Goal: Task Accomplishment & Management: Complete application form

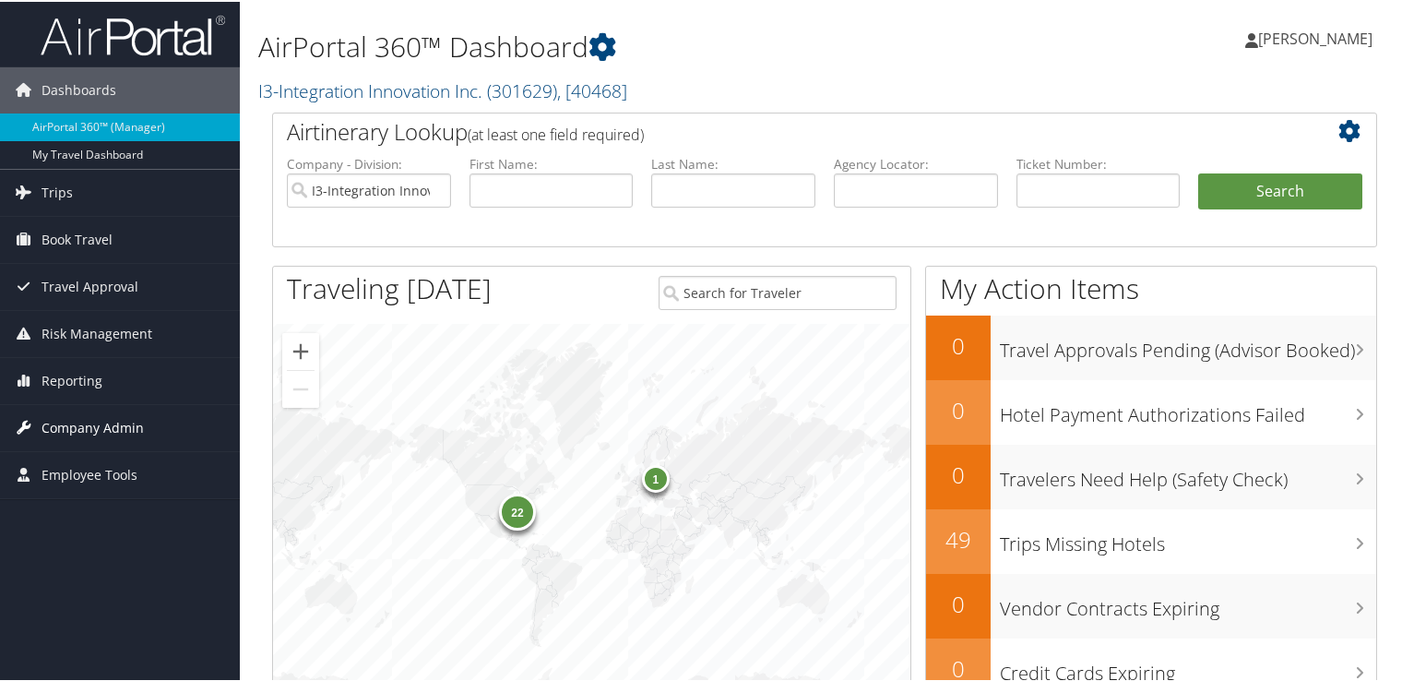
click at [96, 416] on span "Company Admin" at bounding box center [93, 426] width 102 height 46
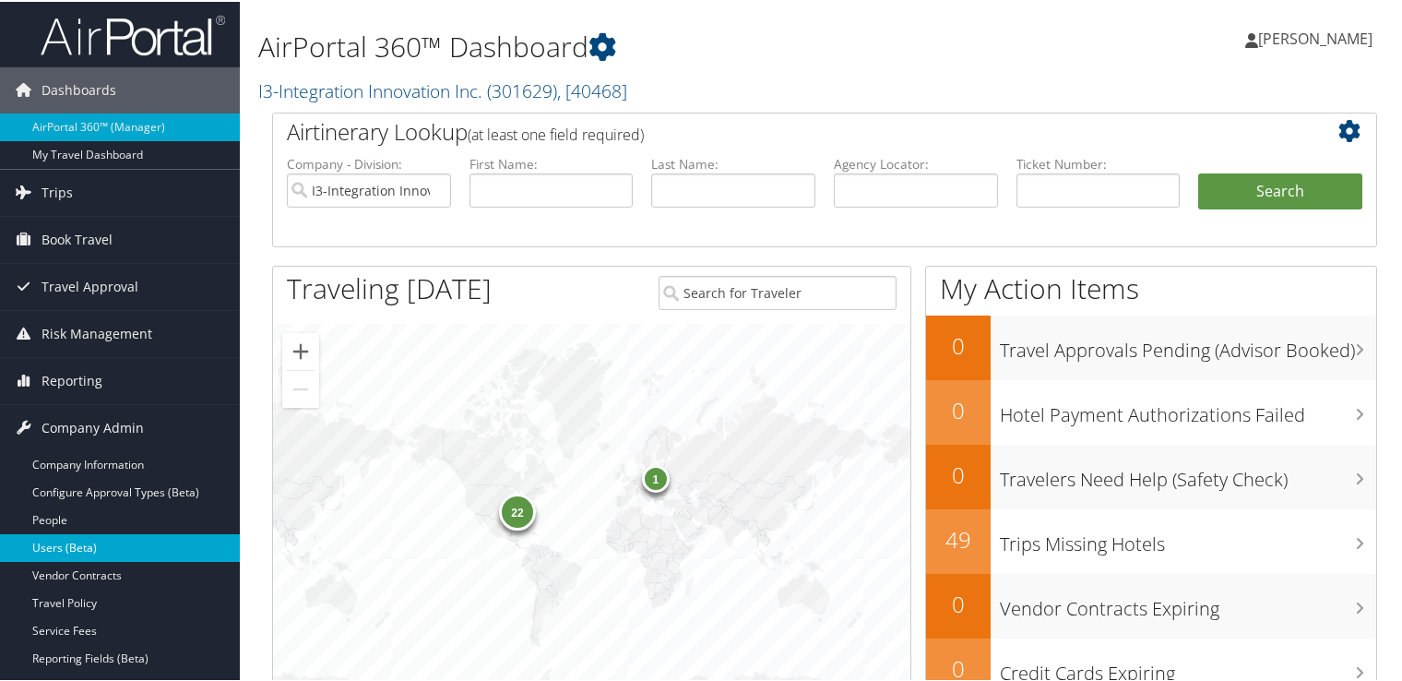
drag, startPoint x: 77, startPoint y: 539, endPoint x: 59, endPoint y: 546, distance: 19.9
click at [59, 546] on link "Users (Beta)" at bounding box center [120, 546] width 240 height 28
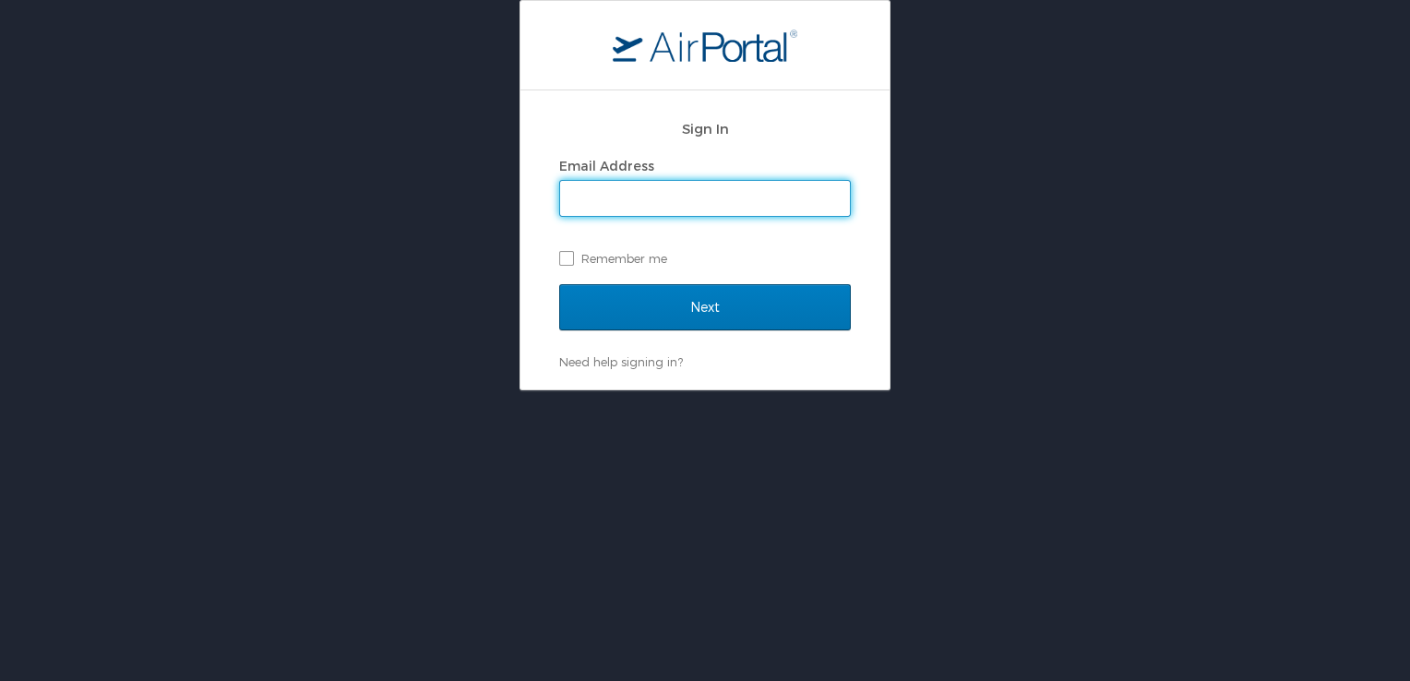
type input "naomi.smith@i3-corps.com"
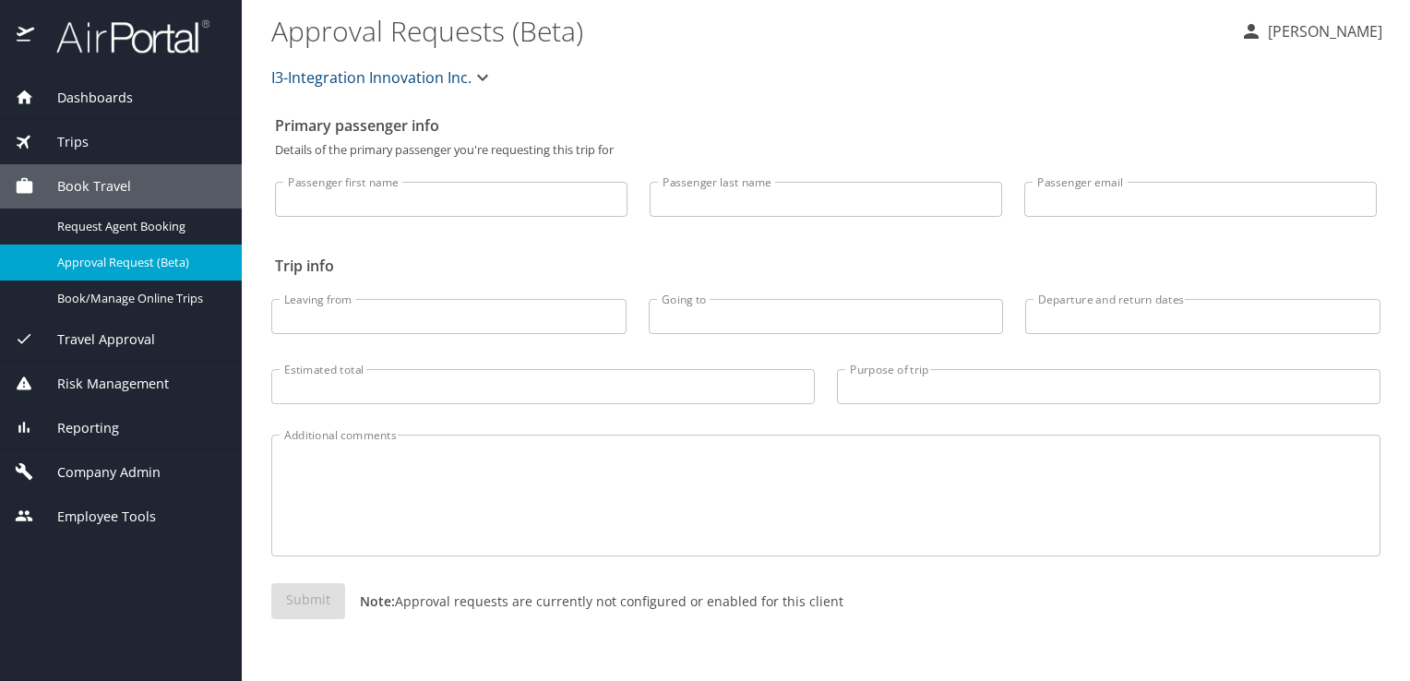
click at [133, 474] on span "Company Admin" at bounding box center [97, 472] width 126 height 20
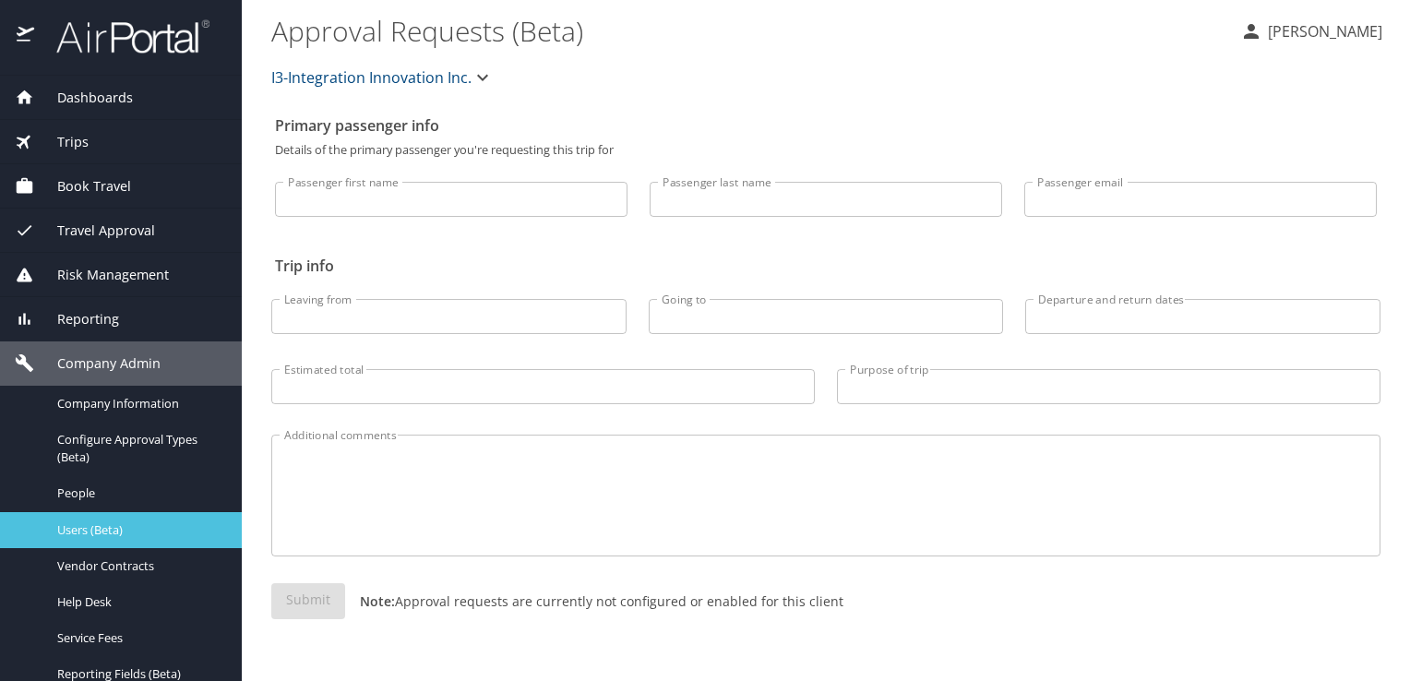
click at [92, 522] on span "Users (Beta)" at bounding box center [138, 530] width 162 height 18
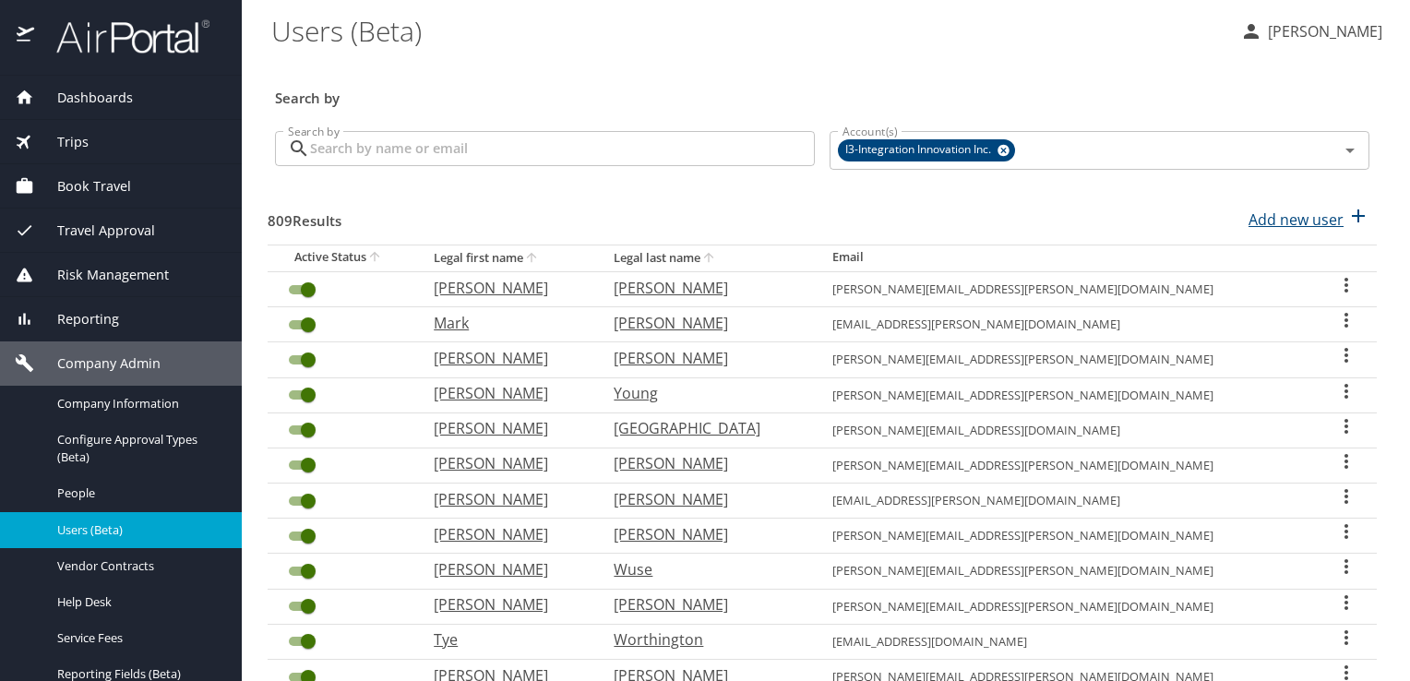
click at [1260, 227] on p "Add new user" at bounding box center [1295, 220] width 95 height 22
select select "US"
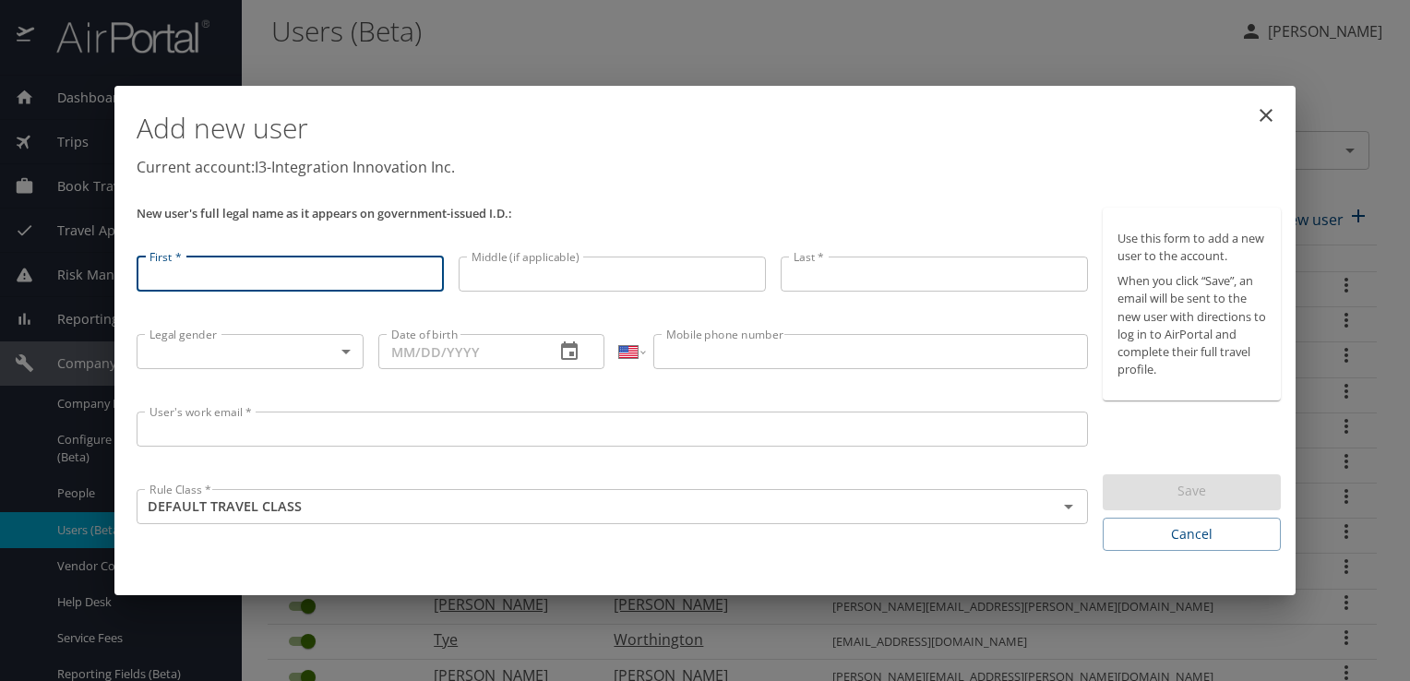
click at [332, 277] on input "First *" at bounding box center [290, 273] width 307 height 35
type input "Michael"
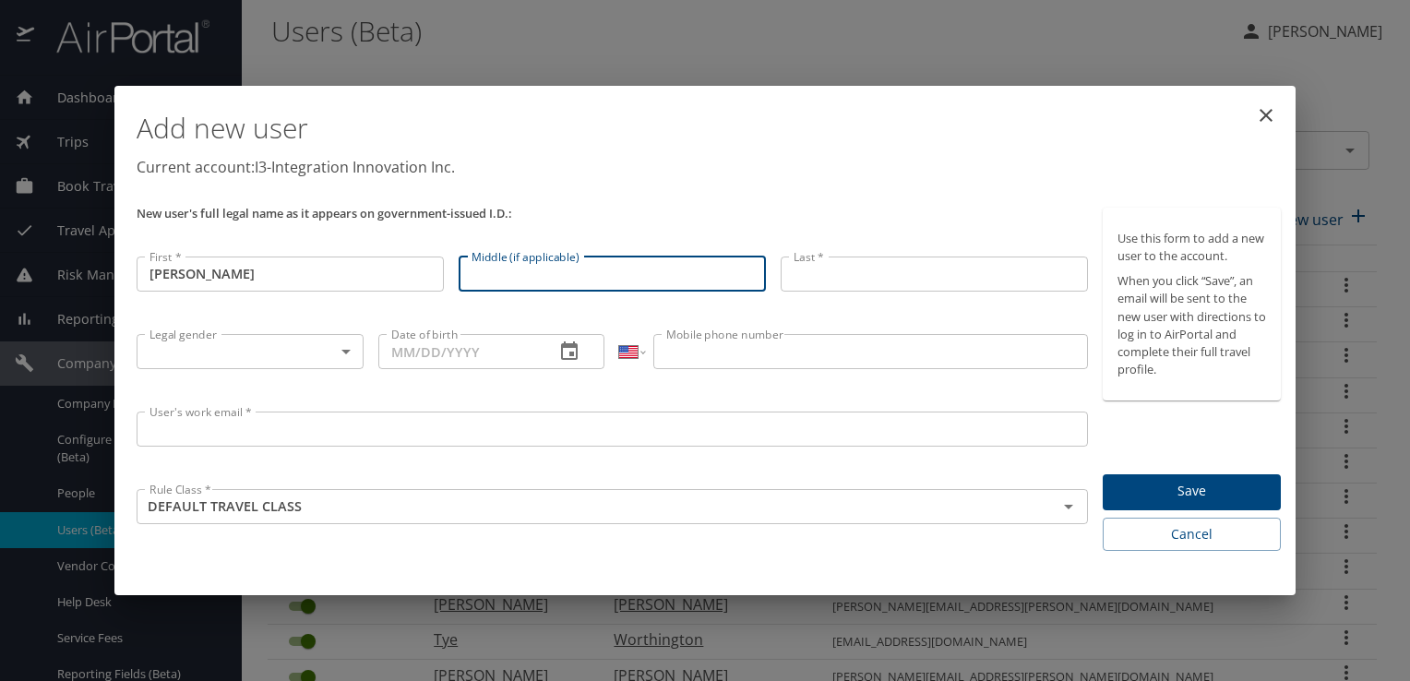
click at [506, 276] on input "Middle (if applicable)" at bounding box center [612, 273] width 307 height 35
paste input "Lee"
type input "Lee"
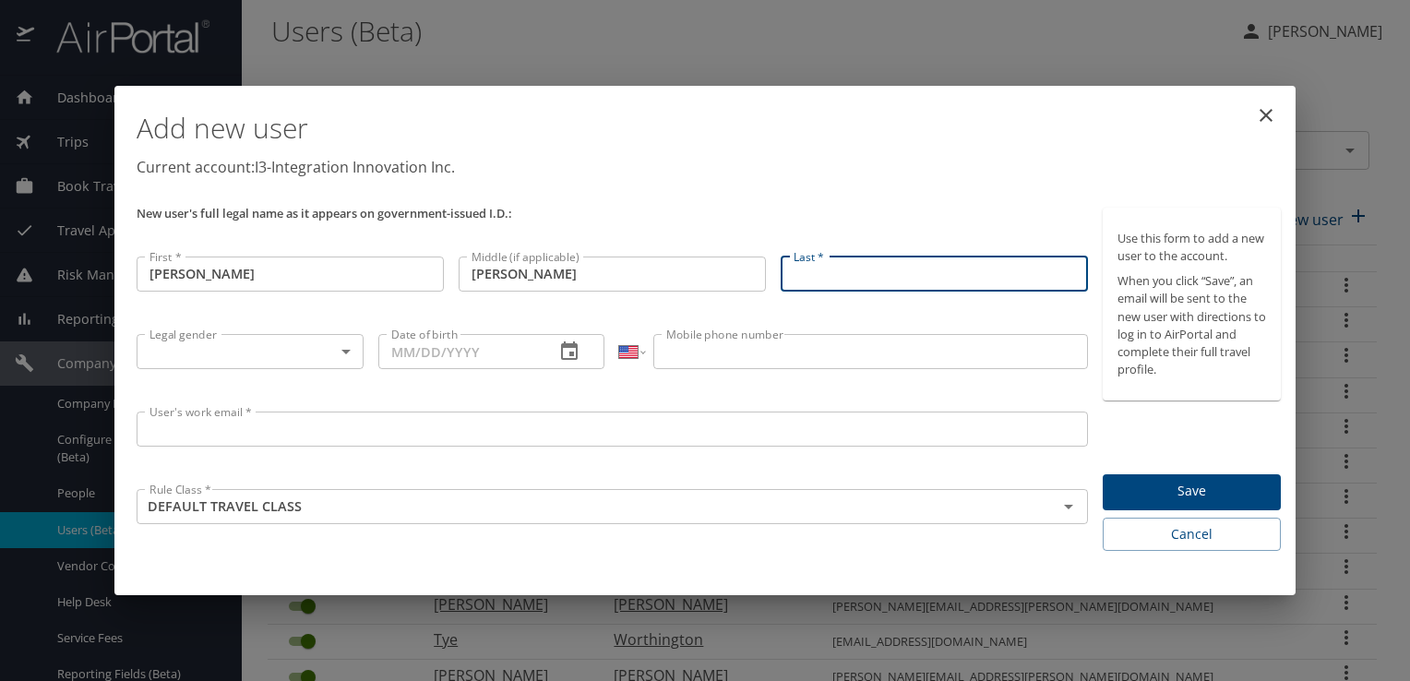
click at [874, 269] on input "Last *" at bounding box center [933, 273] width 307 height 35
paste input "Bradley"
type input "Bradley"
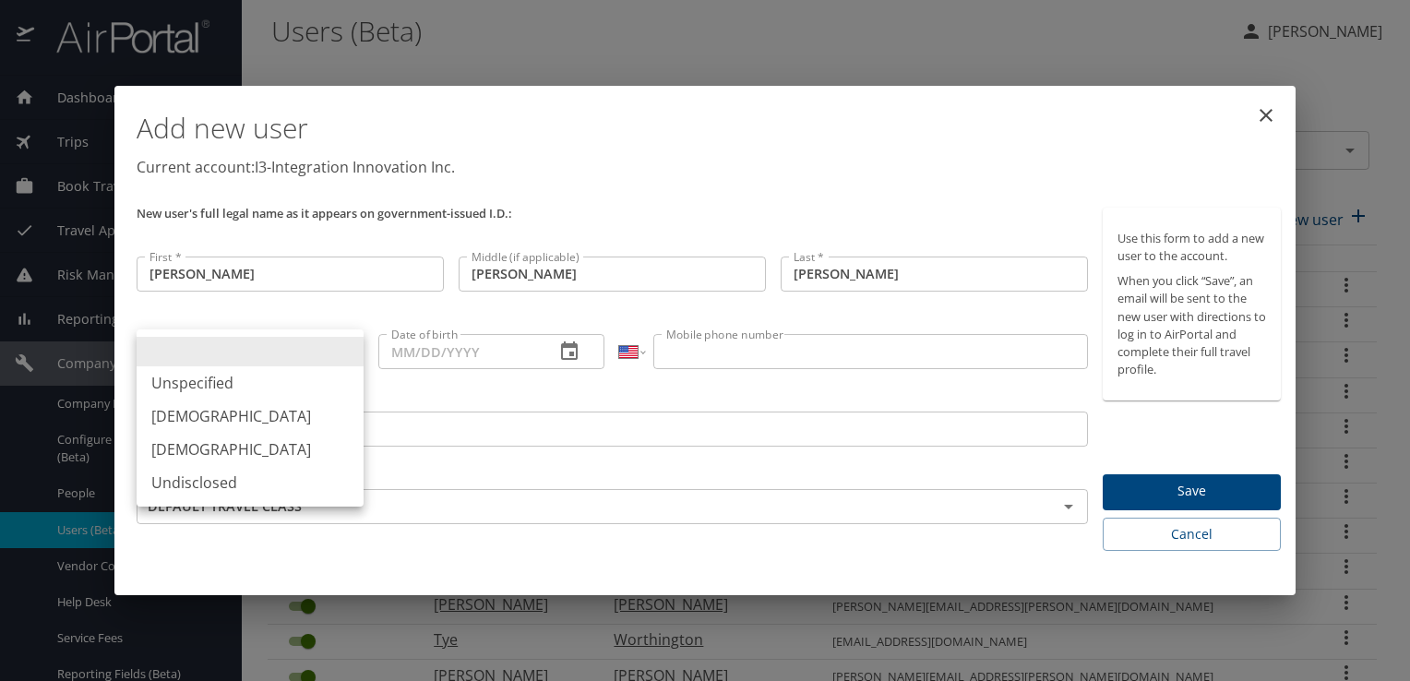
click at [343, 353] on body "Dashboards AirPortal 360™ Manager My Travel Dashboard Trips Airtinerary® Lookup…" at bounding box center [705, 340] width 1410 height 681
click at [226, 419] on li "Male" at bounding box center [250, 415] width 227 height 33
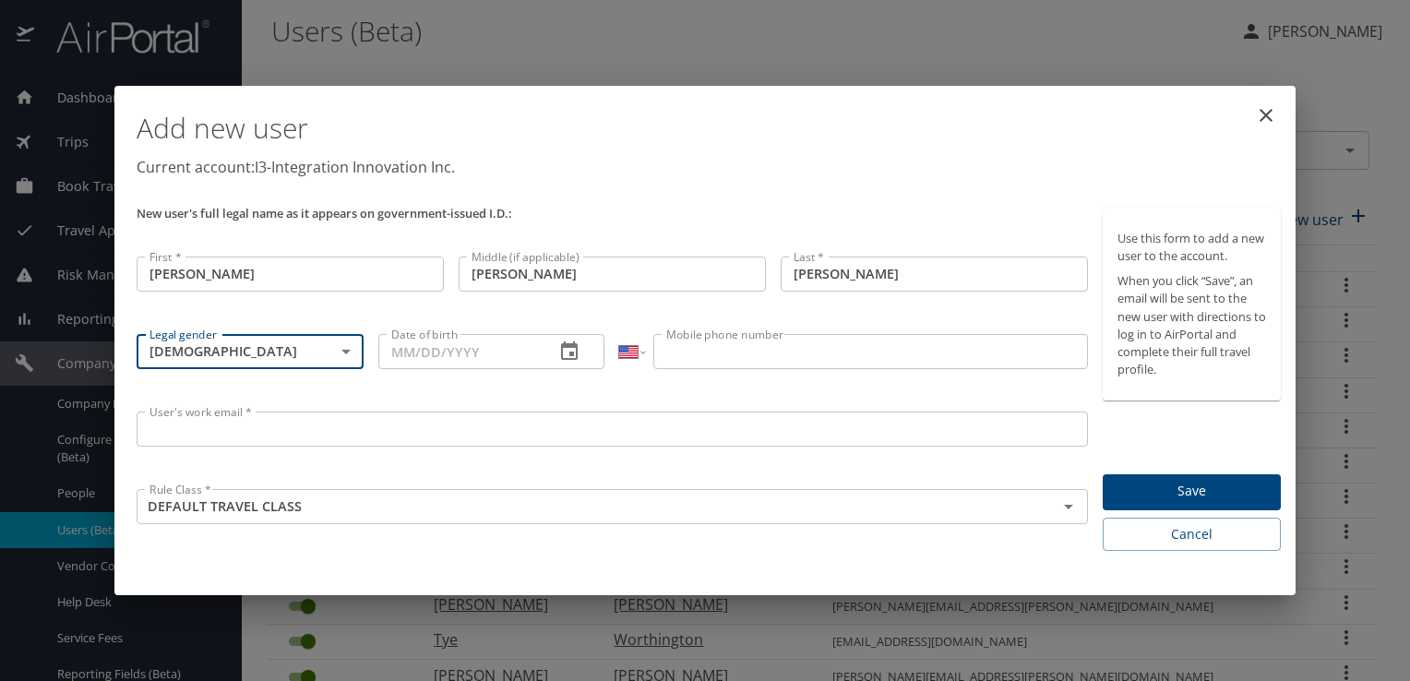
type input "Male"
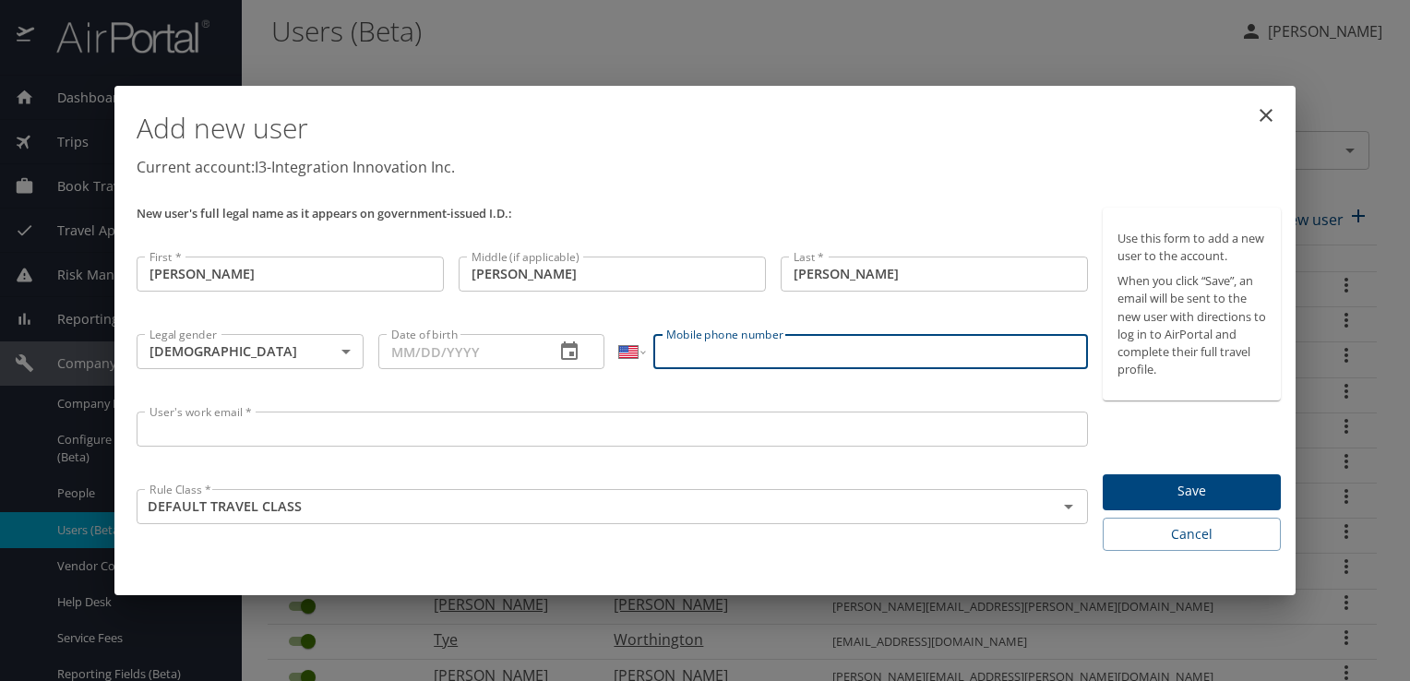
click at [704, 352] on input "Mobile phone number" at bounding box center [870, 351] width 434 height 35
paste input "(325) 289-7220"
type input "(325) 289-7220"
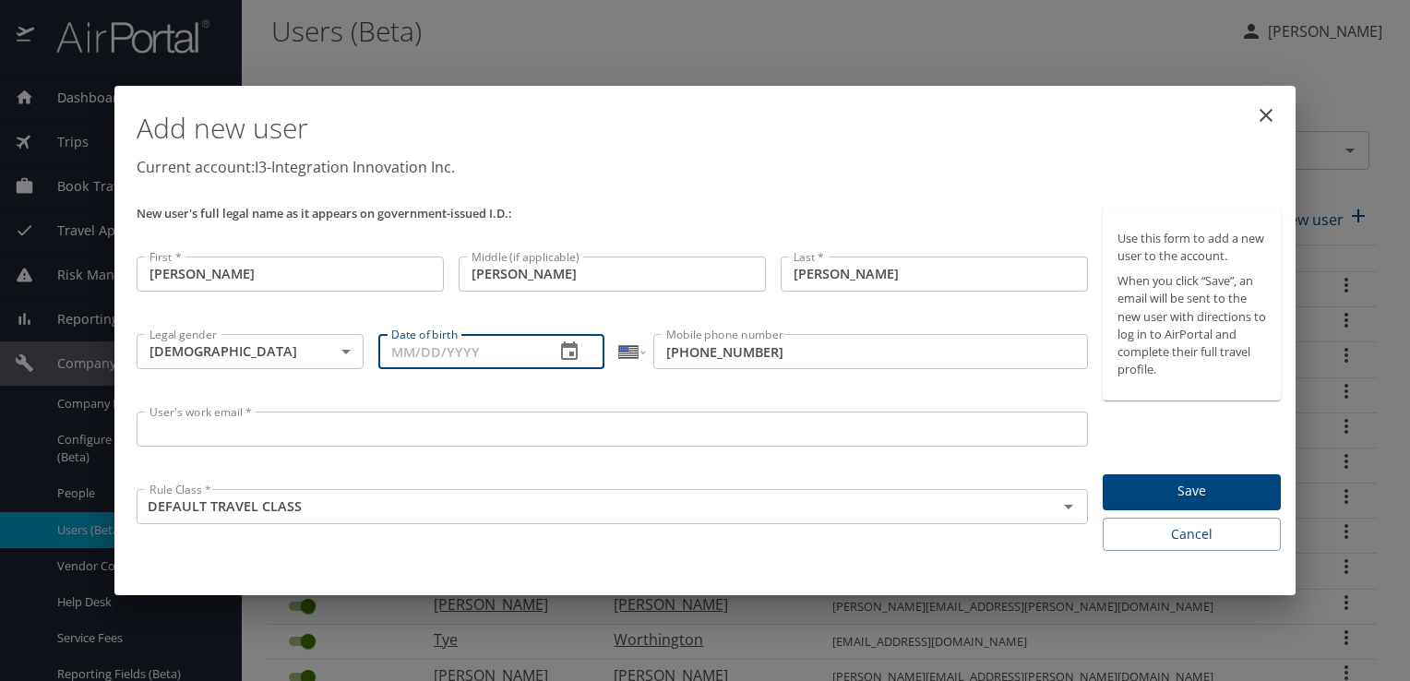
click at [395, 356] on input "Date of birth" at bounding box center [459, 351] width 162 height 35
type input "03/08/1979"
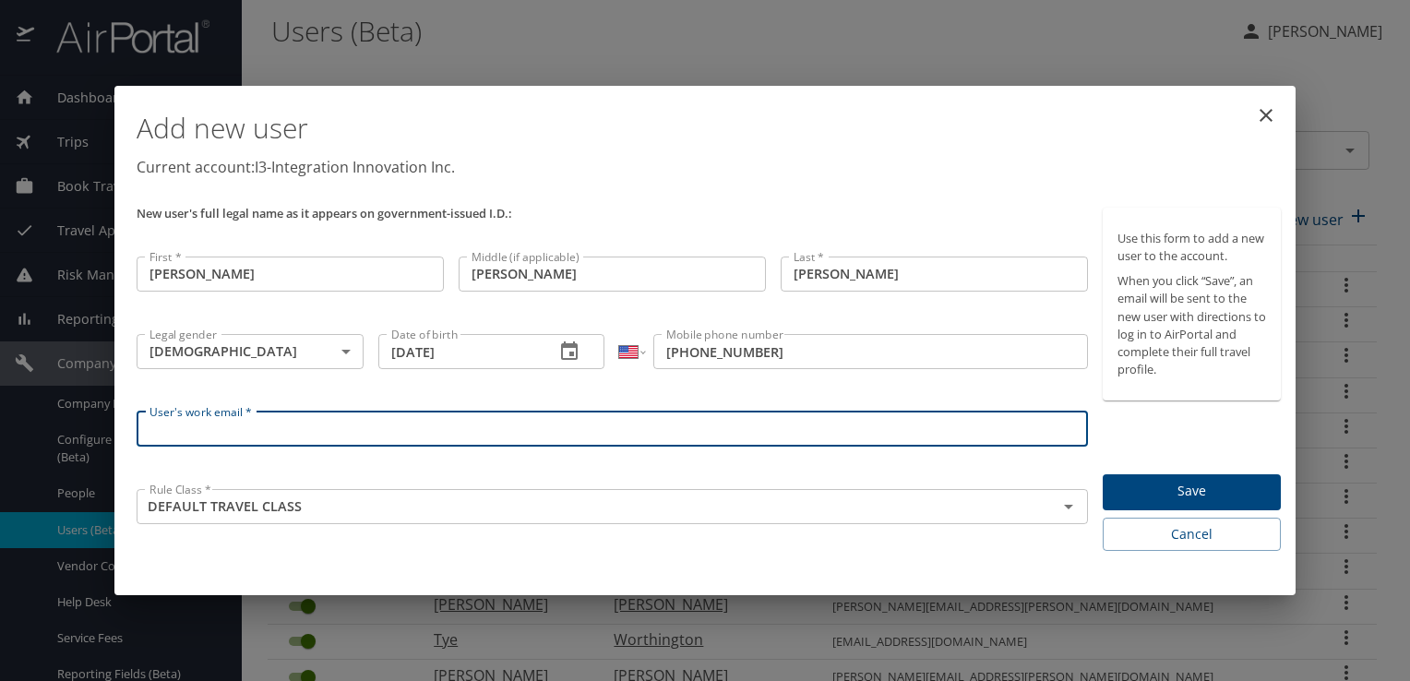
click at [758, 433] on input "User's work email *" at bounding box center [612, 428] width 951 height 35
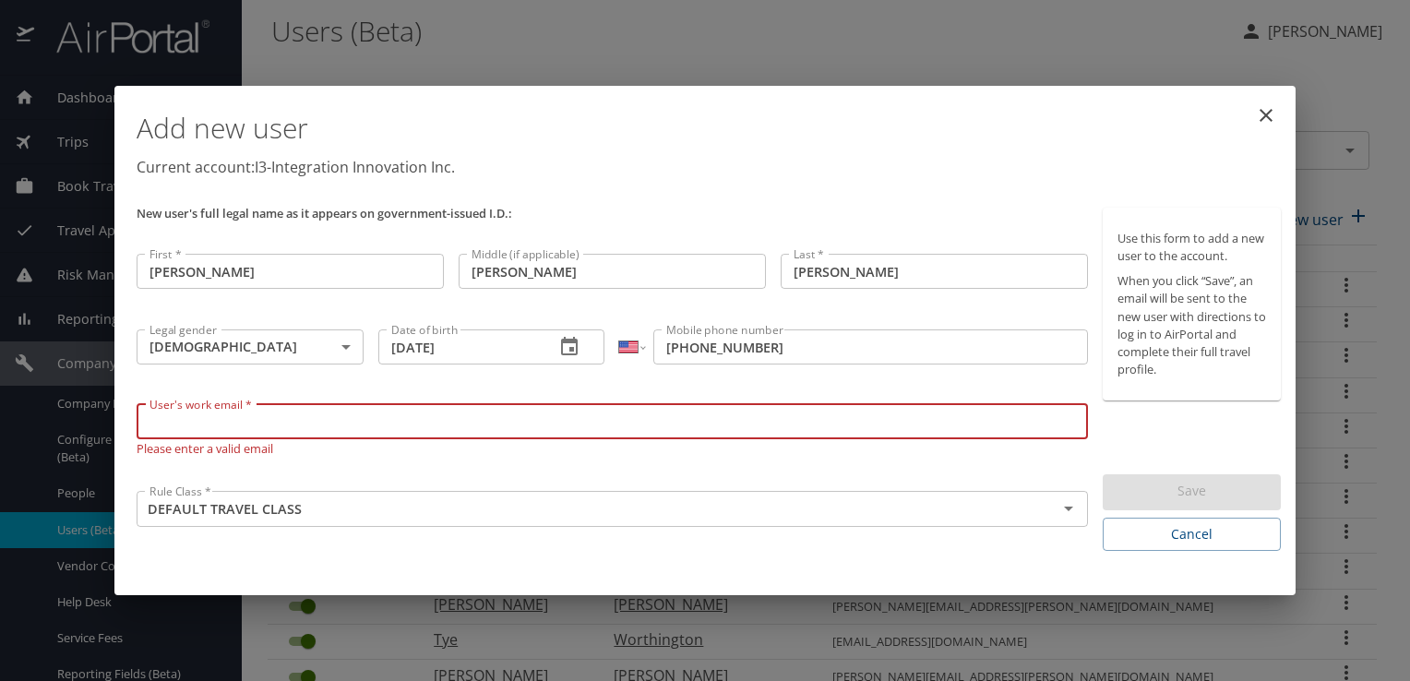
click at [728, 426] on input "User's work email *" at bounding box center [612, 421] width 951 height 35
paste input "michael.bradley@i3-corps.com"
type input "michael.bradley@i3-corps.com"
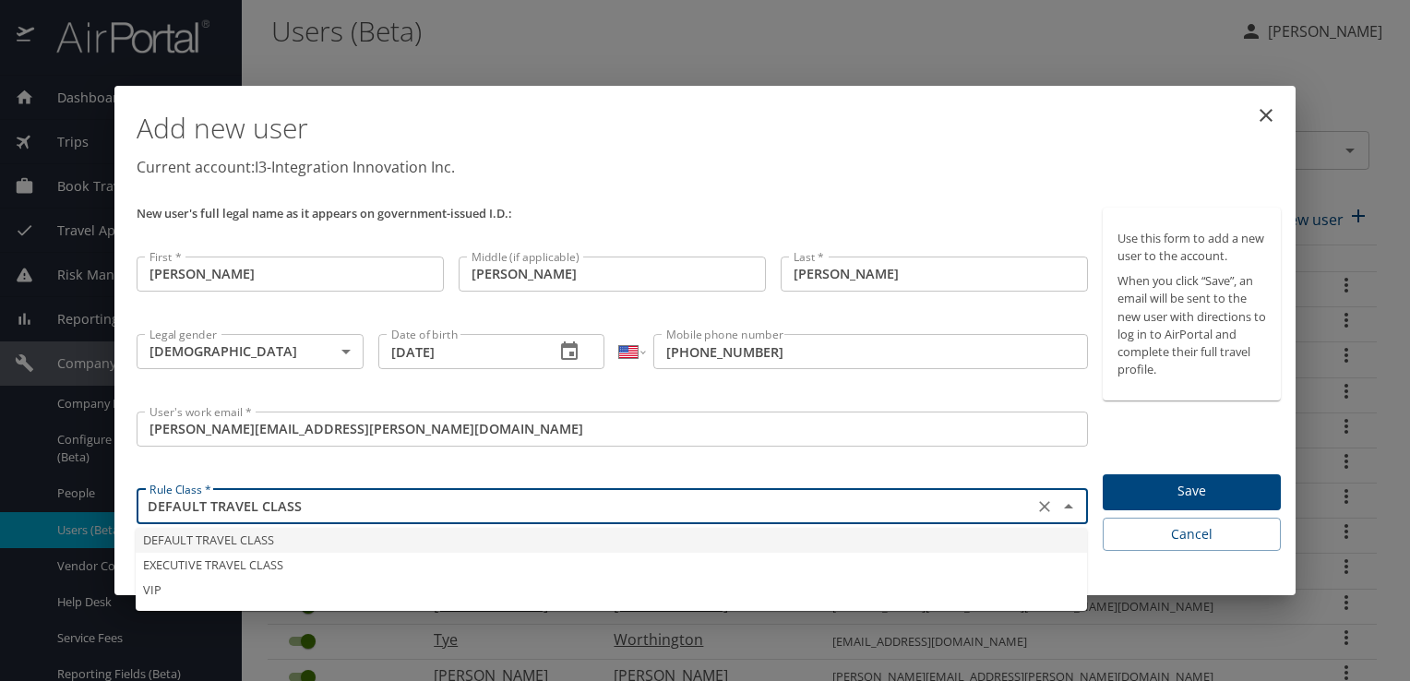
click at [852, 515] on input "DEFAULT TRAVEL CLASS" at bounding box center [585, 506] width 886 height 24
click at [258, 536] on li "DEFAULT TRAVEL CLASS" at bounding box center [611, 540] width 951 height 25
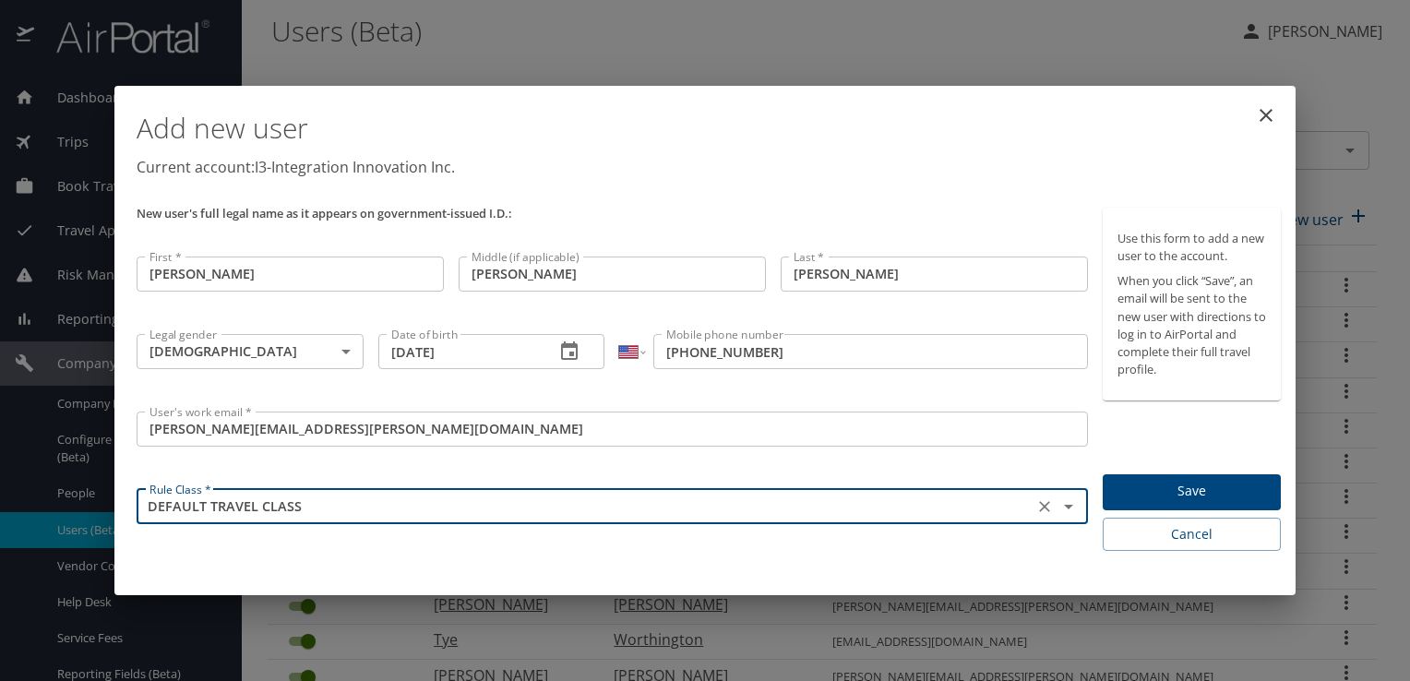
click at [529, 463] on div "User's work email * michael.bradley@i3-corps.com User's work email *" at bounding box center [612, 442] width 966 height 77
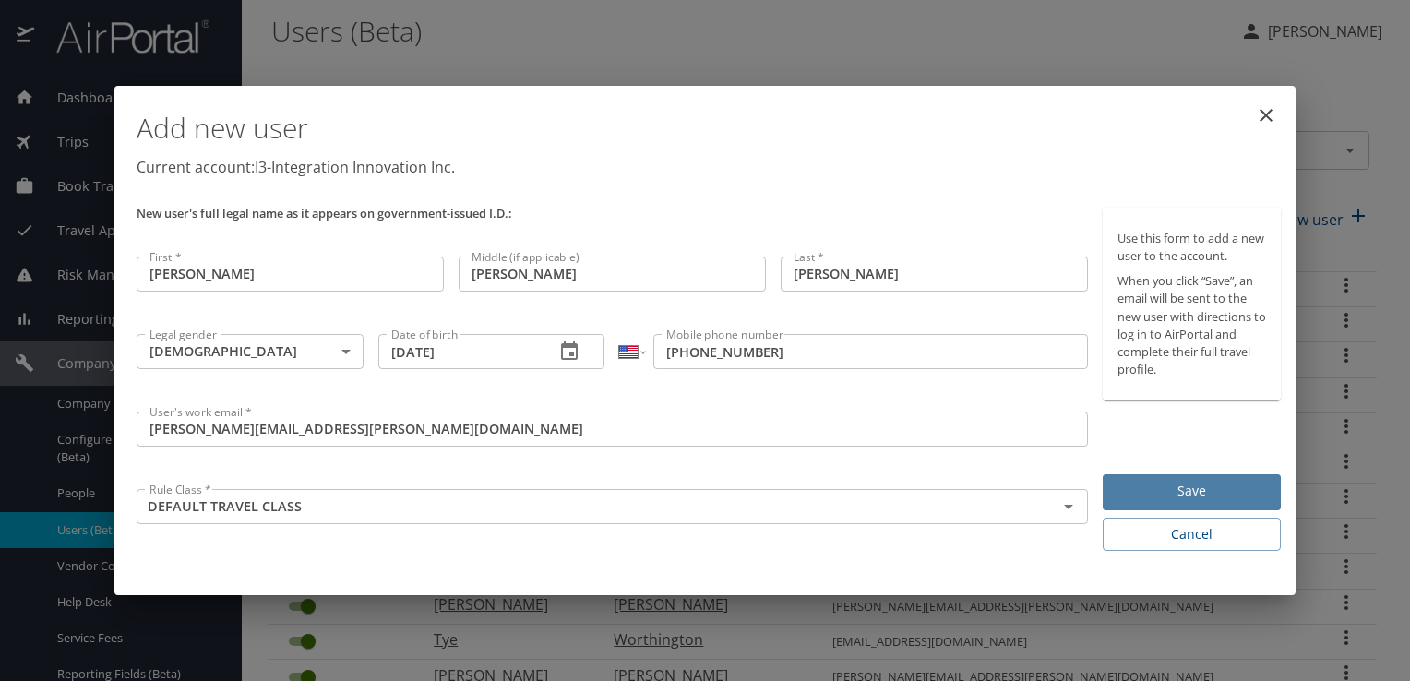
click at [1163, 490] on span "Save" at bounding box center [1191, 491] width 149 height 23
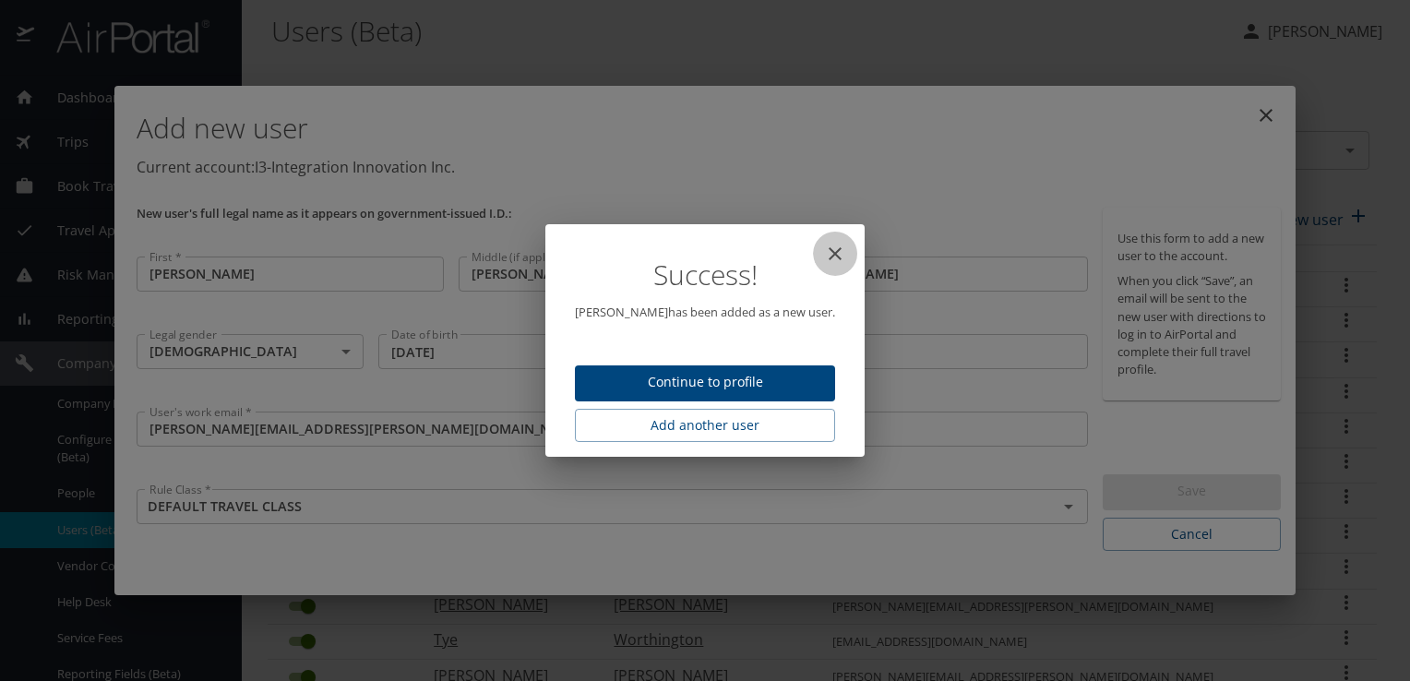
click at [834, 255] on icon "close" at bounding box center [834, 253] width 13 height 13
type input "[DATE]"
